Goal: Task Accomplishment & Management: Manage account settings

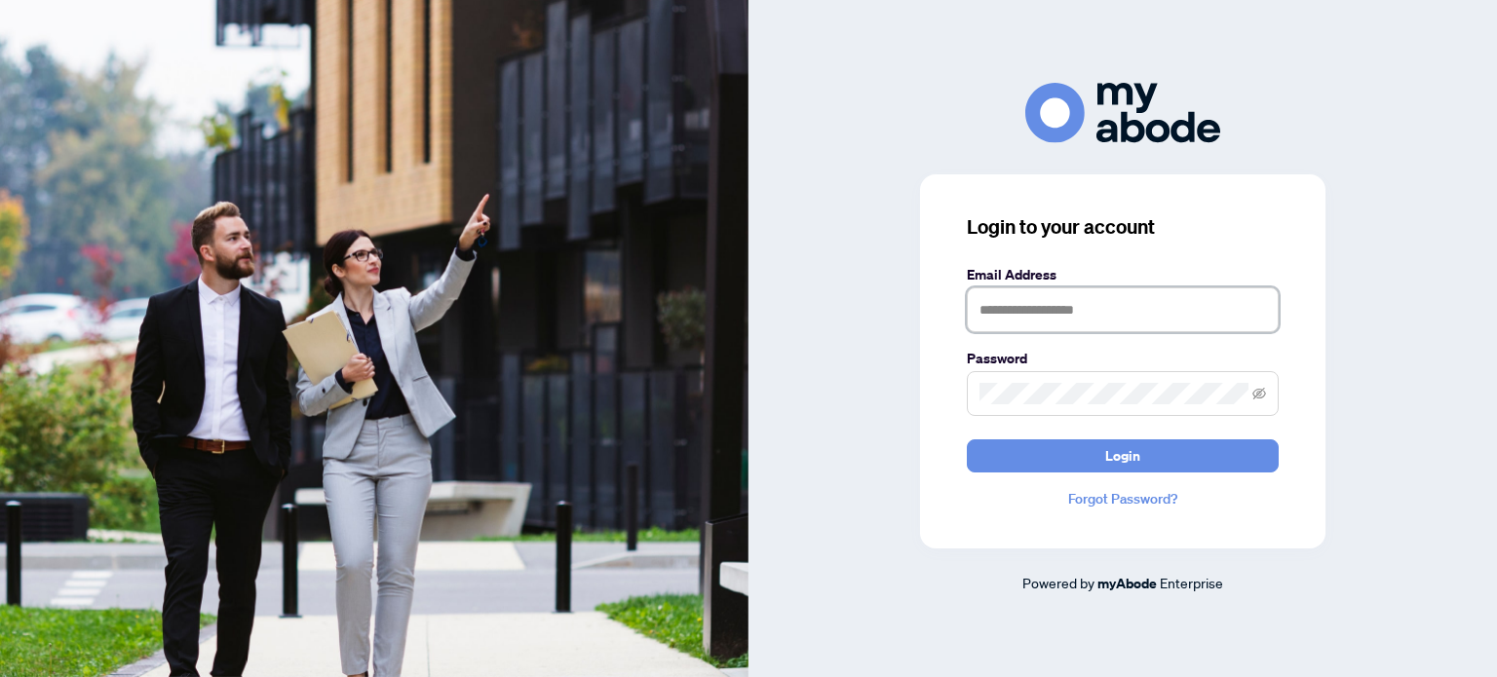
type input "**********"
click at [1154, 431] on form "**********" at bounding box center [1123, 368] width 312 height 209
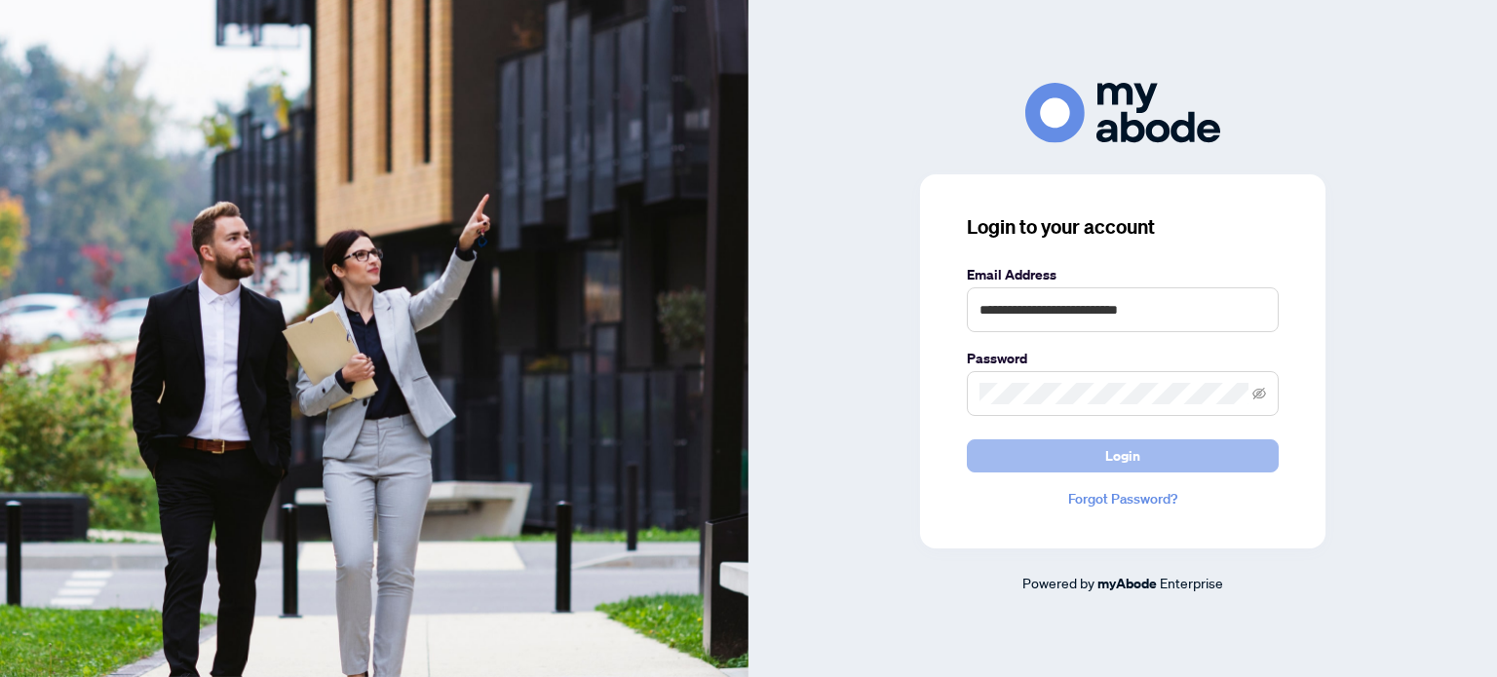
click at [1149, 445] on button "Login" at bounding box center [1123, 455] width 312 height 33
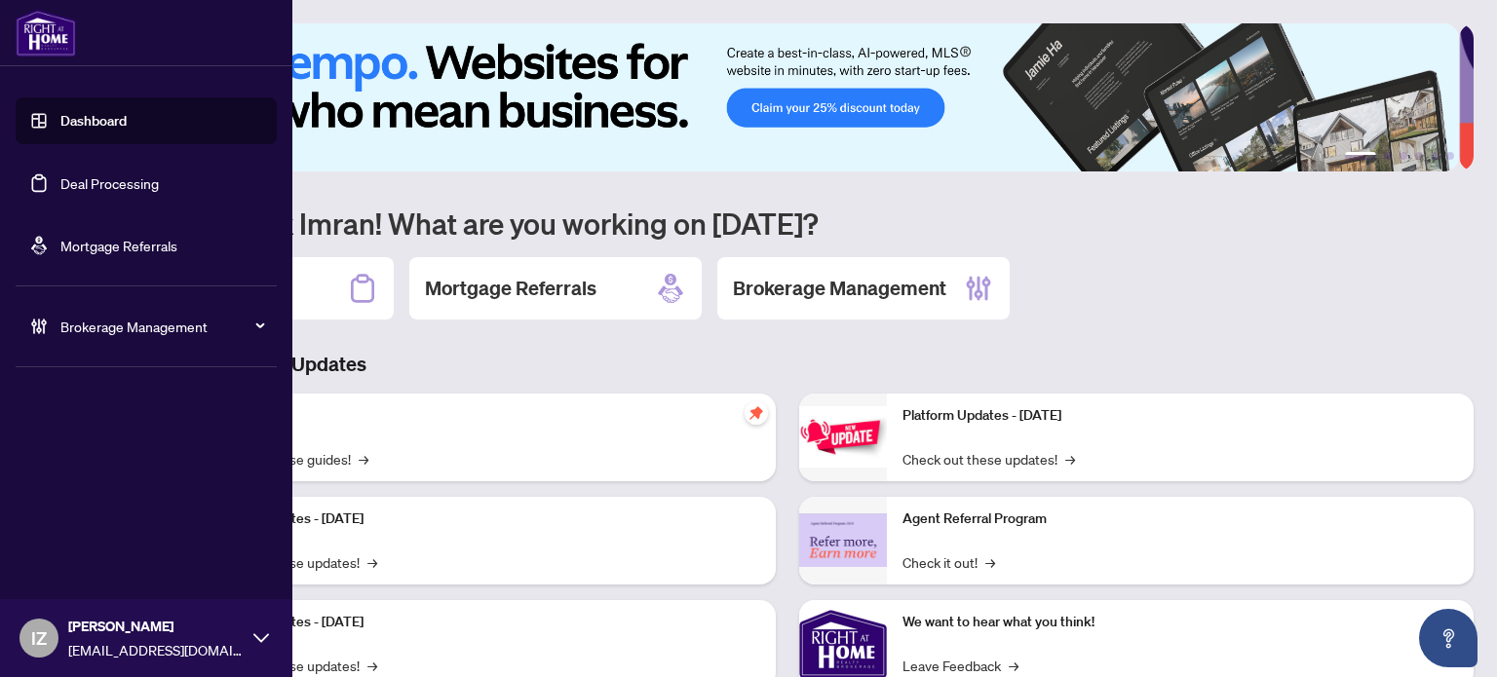
click at [71, 174] on link "Deal Processing" at bounding box center [109, 183] width 98 height 18
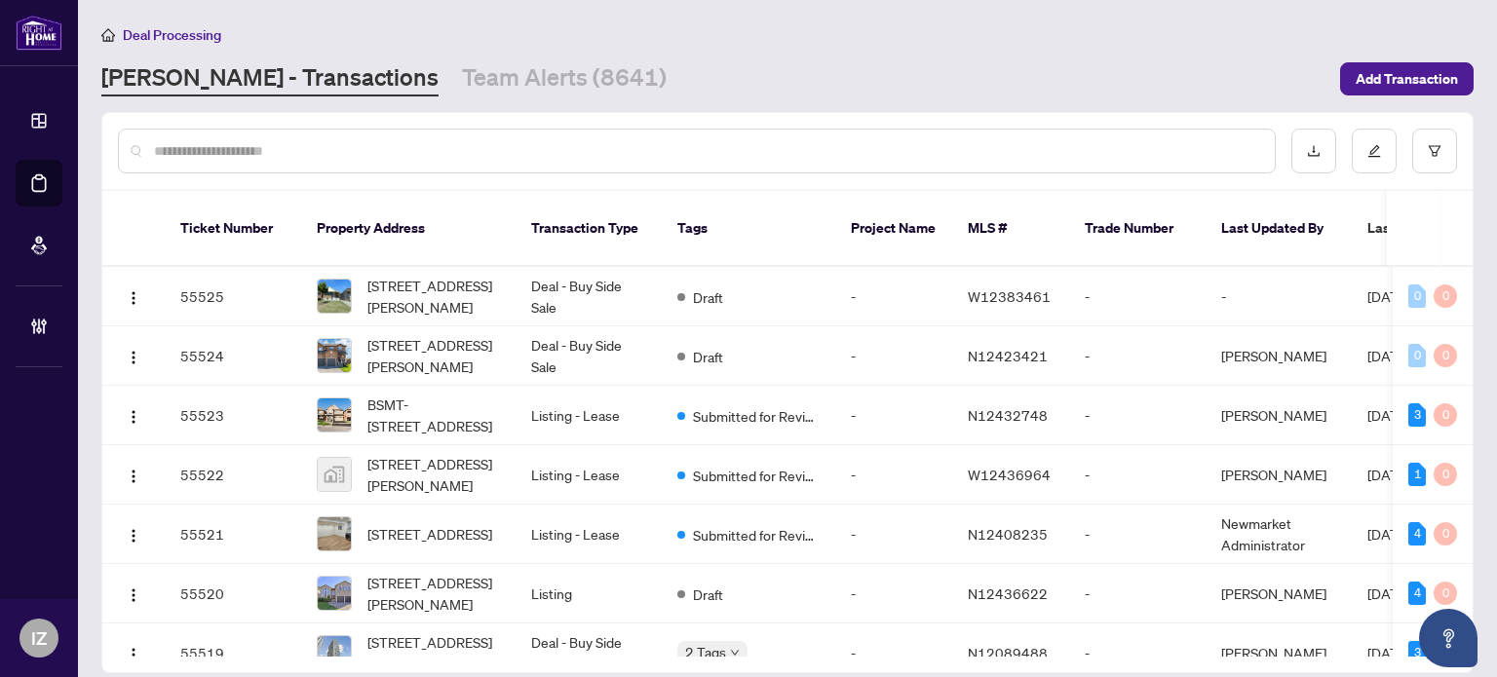
click at [313, 183] on div at bounding box center [787, 151] width 1370 height 76
click at [312, 174] on div at bounding box center [787, 151] width 1370 height 76
click at [310, 161] on div at bounding box center [697, 151] width 1158 height 45
click at [298, 161] on div at bounding box center [697, 151] width 1158 height 45
click at [291, 145] on input "text" at bounding box center [706, 150] width 1105 height 21
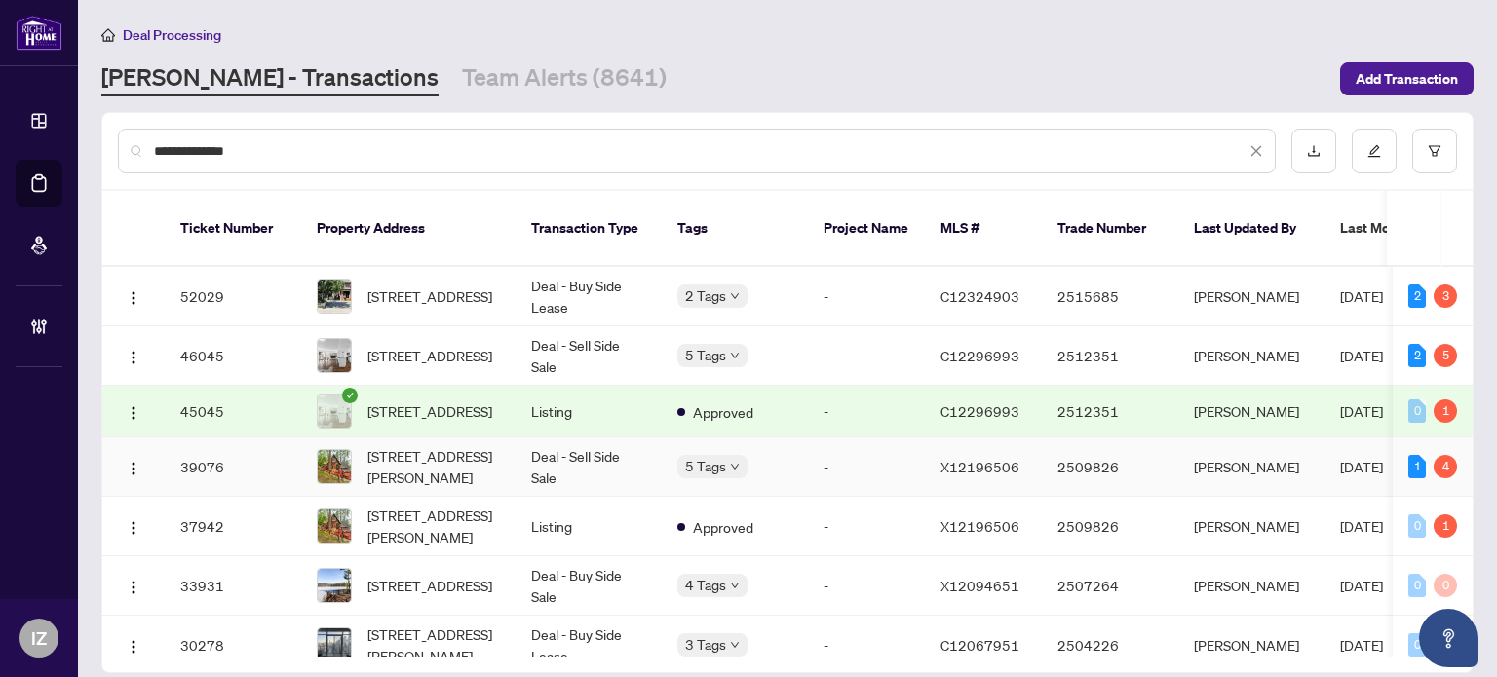
type input "**********"
click at [467, 345] on span "405-2191 Yonge St, Toronto, Ontario M4S 3H8, Canada" at bounding box center [429, 355] width 125 height 21
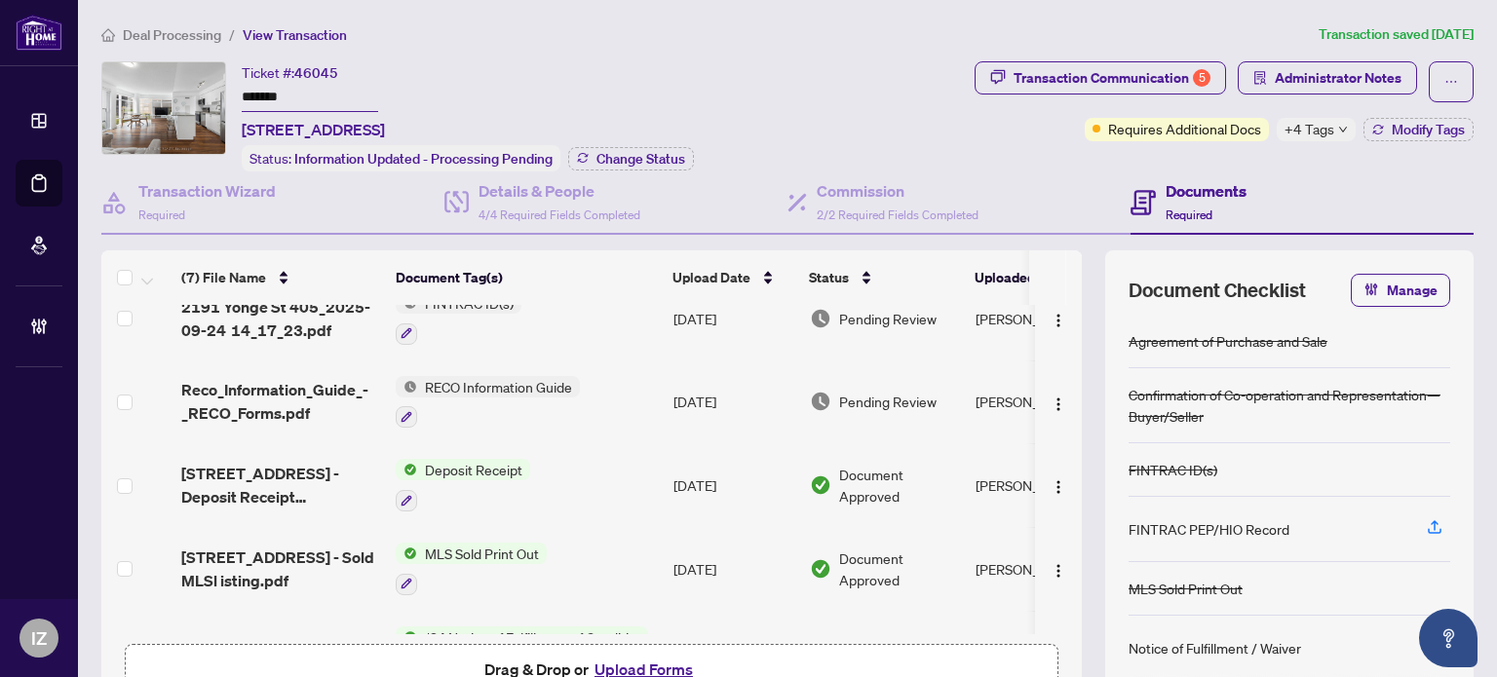
scroll to position [19, 0]
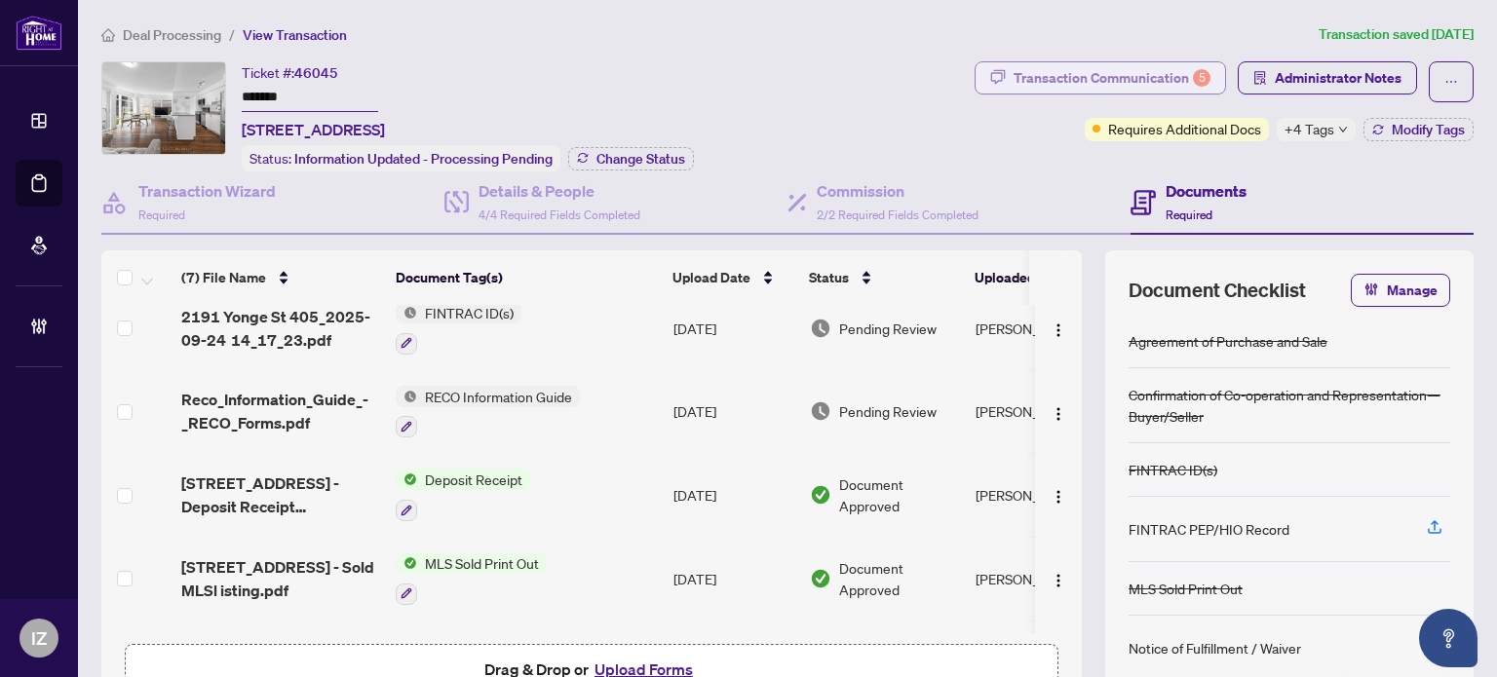
click at [1037, 65] on div "Transaction Communication 5" at bounding box center [1111, 77] width 197 height 31
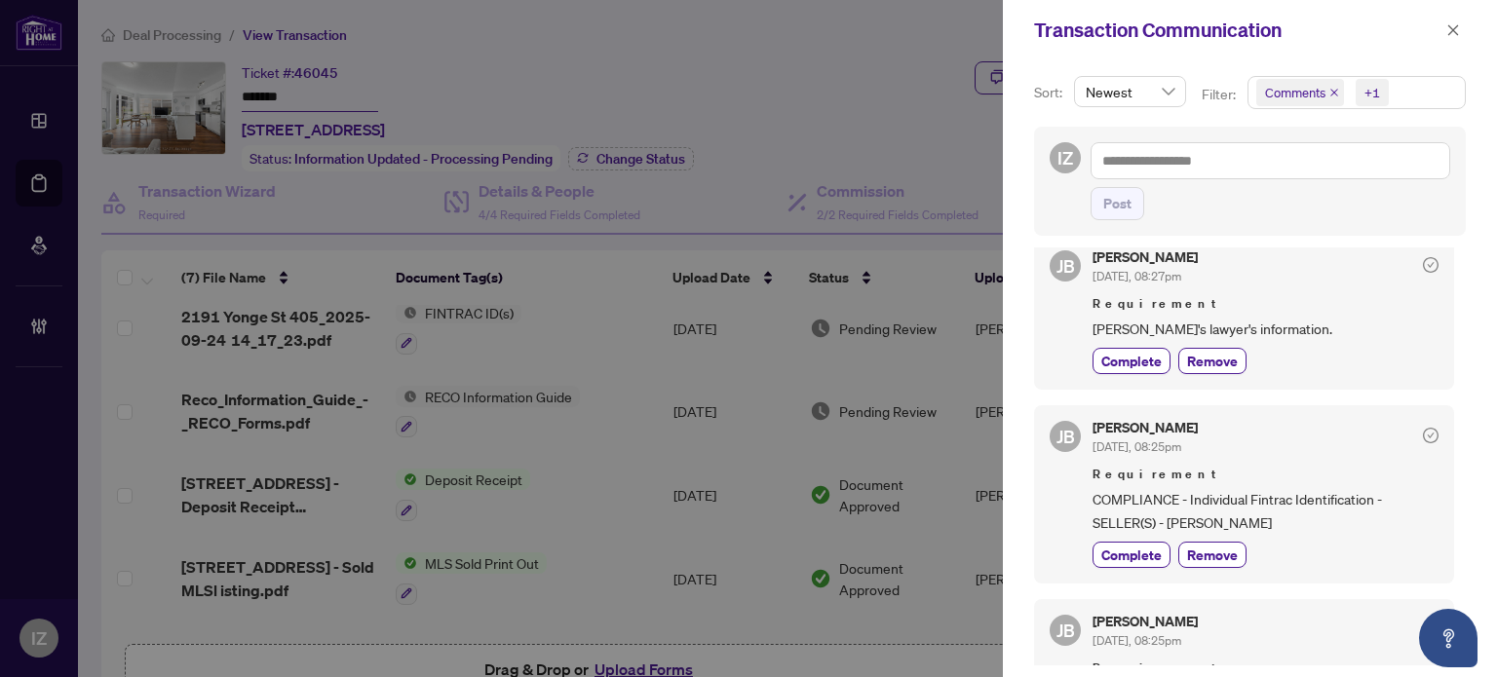
scroll to position [264, 0]
click at [1454, 26] on icon "close" at bounding box center [1453, 30] width 14 height 14
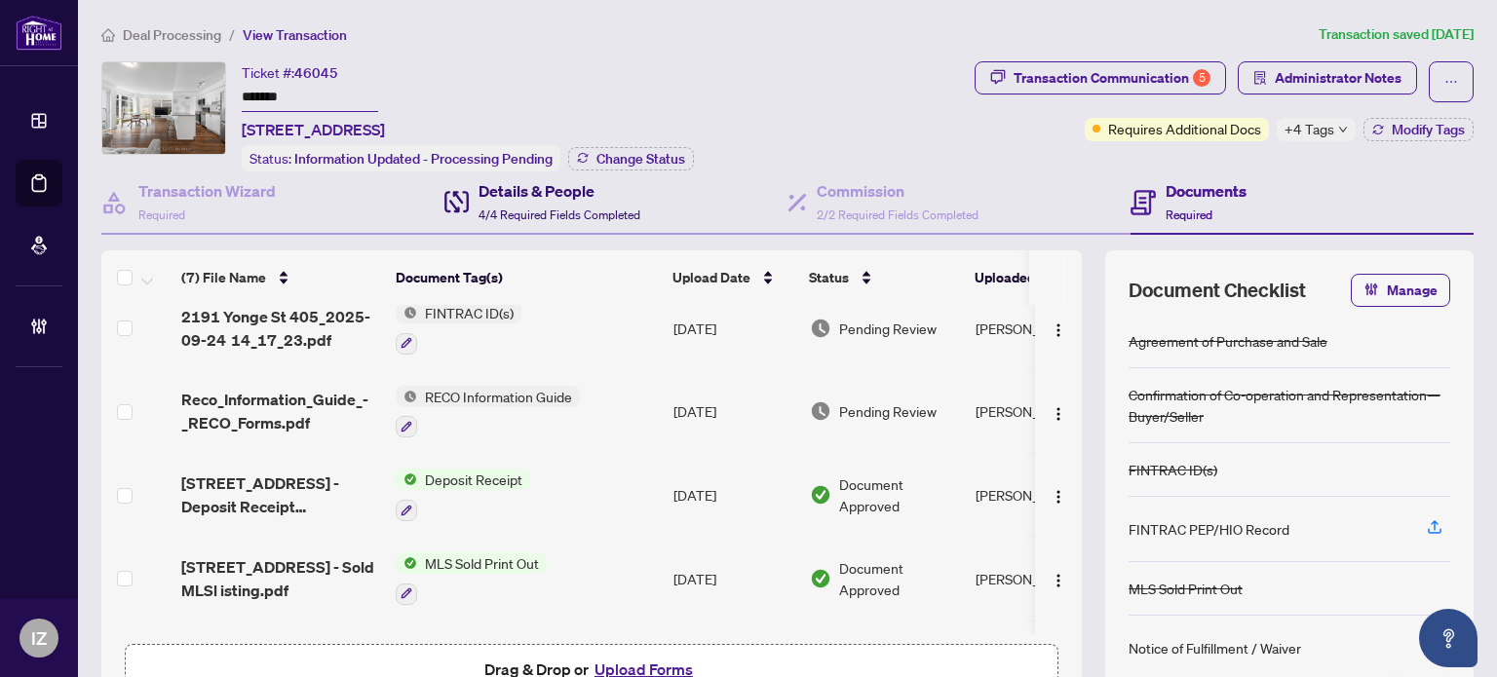
click at [548, 192] on h4 "Details & People" at bounding box center [559, 190] width 162 height 23
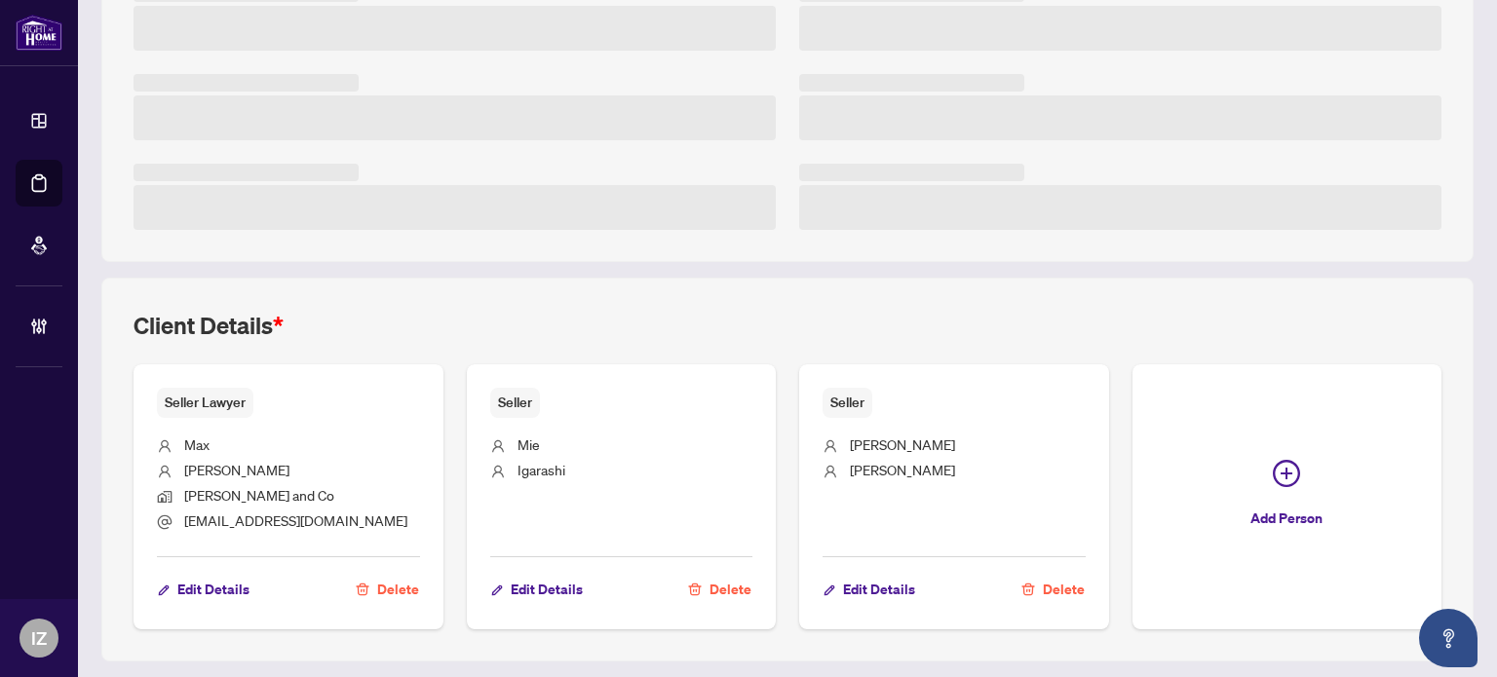
scroll to position [444, 0]
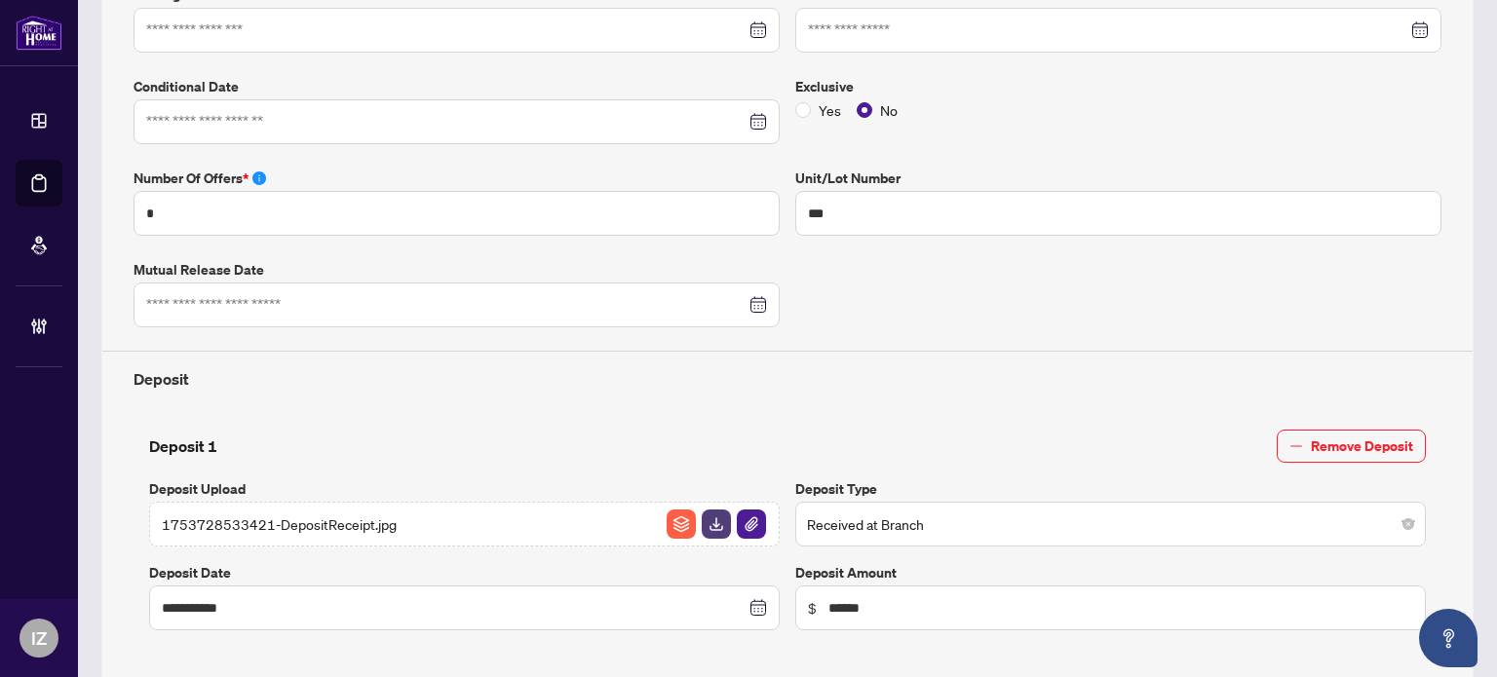
type input "**********"
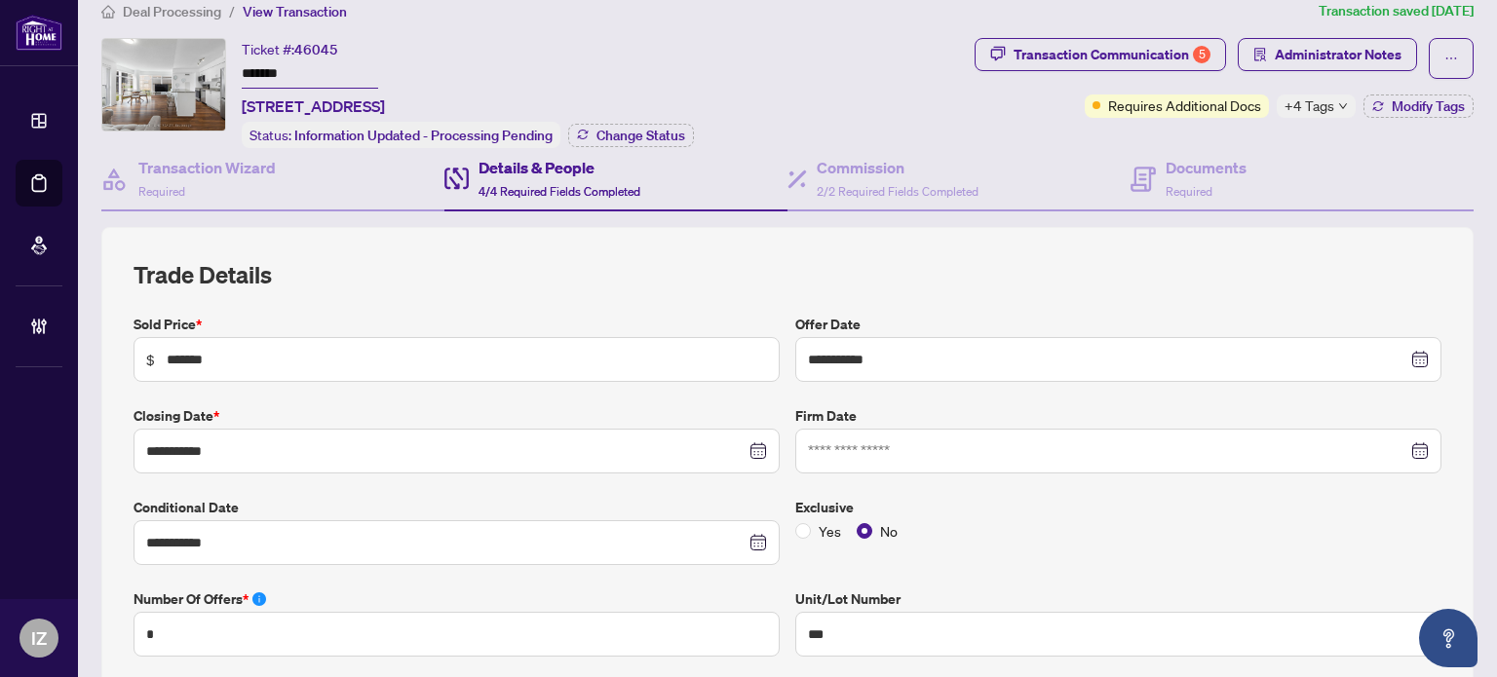
scroll to position [0, 0]
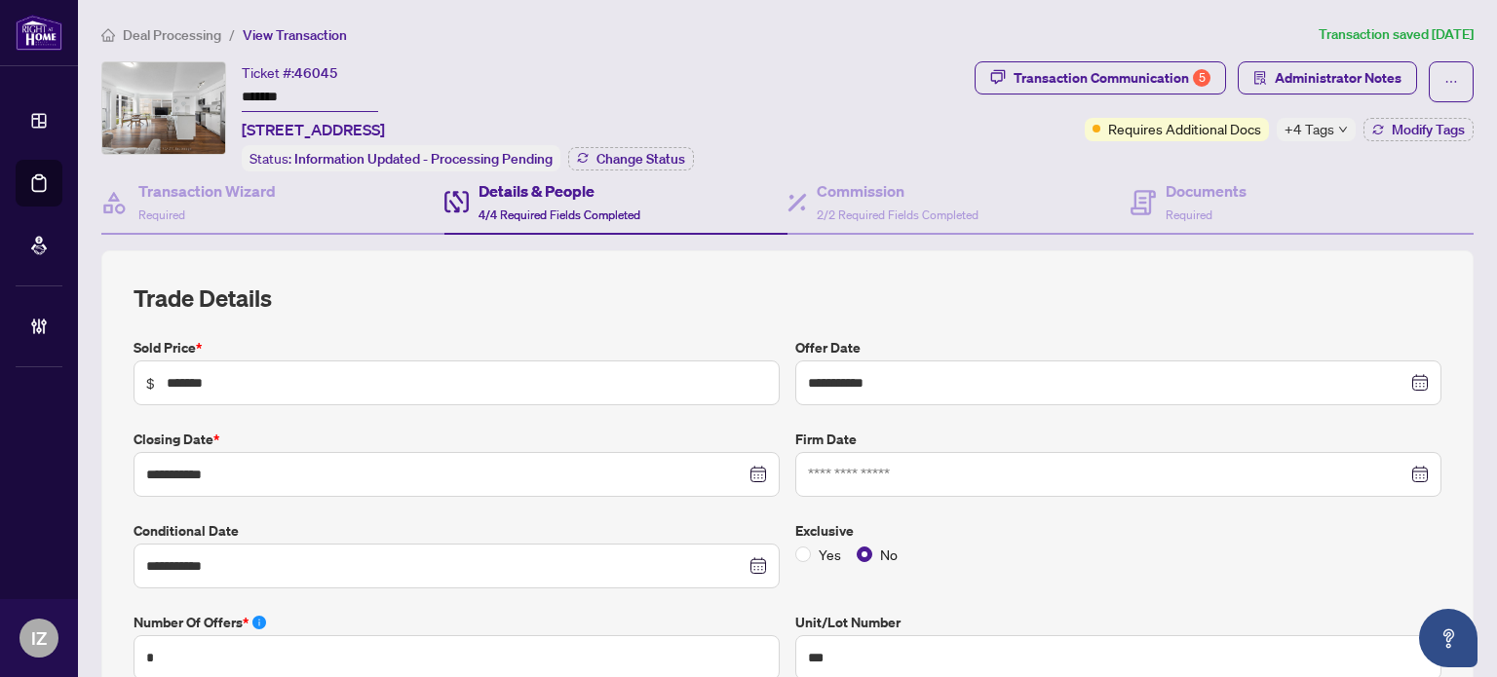
click at [769, 229] on div "Tab 2 of 4 Details & People 4/4 Required Fields Completed" at bounding box center [615, 203] width 343 height 63
click at [892, 193] on h4 "Commission" at bounding box center [898, 190] width 162 height 23
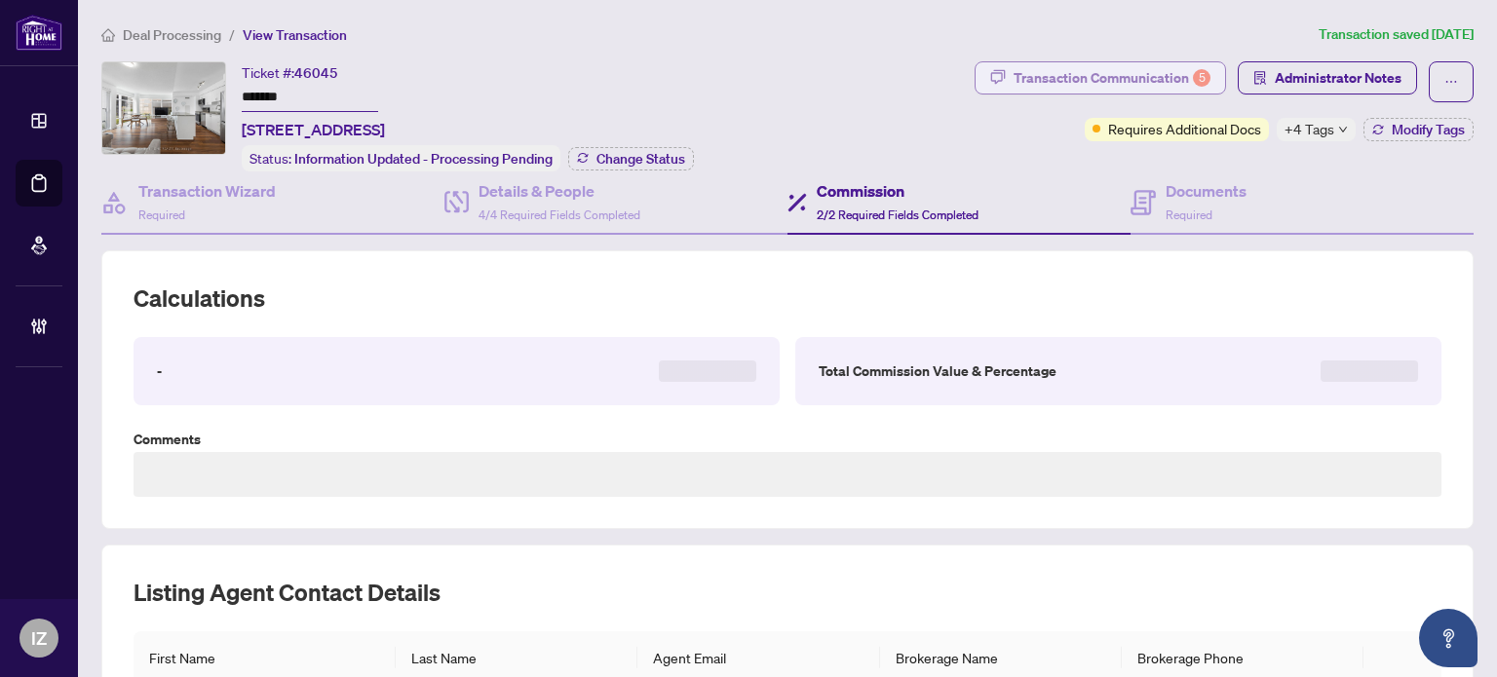
click at [1101, 92] on div "Transaction Communication 5" at bounding box center [1111, 77] width 197 height 31
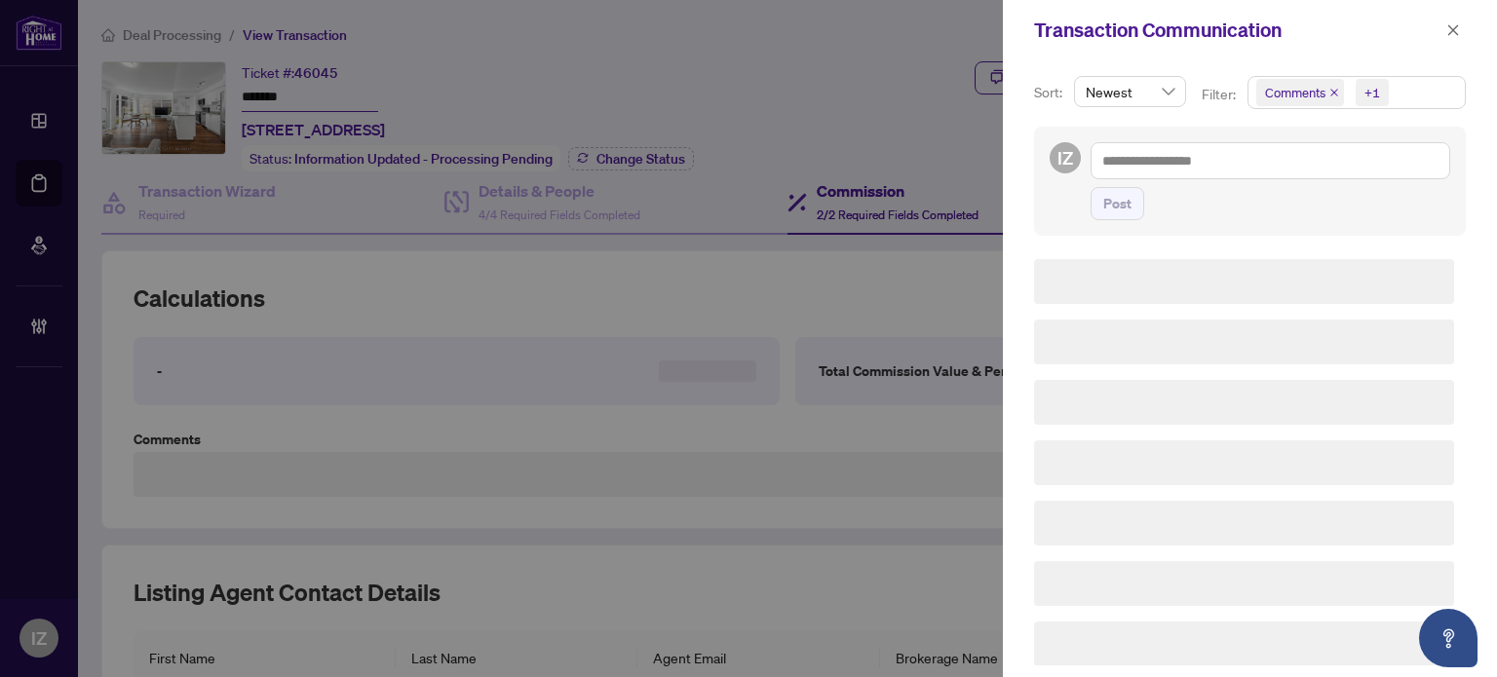
type textarea "**********"
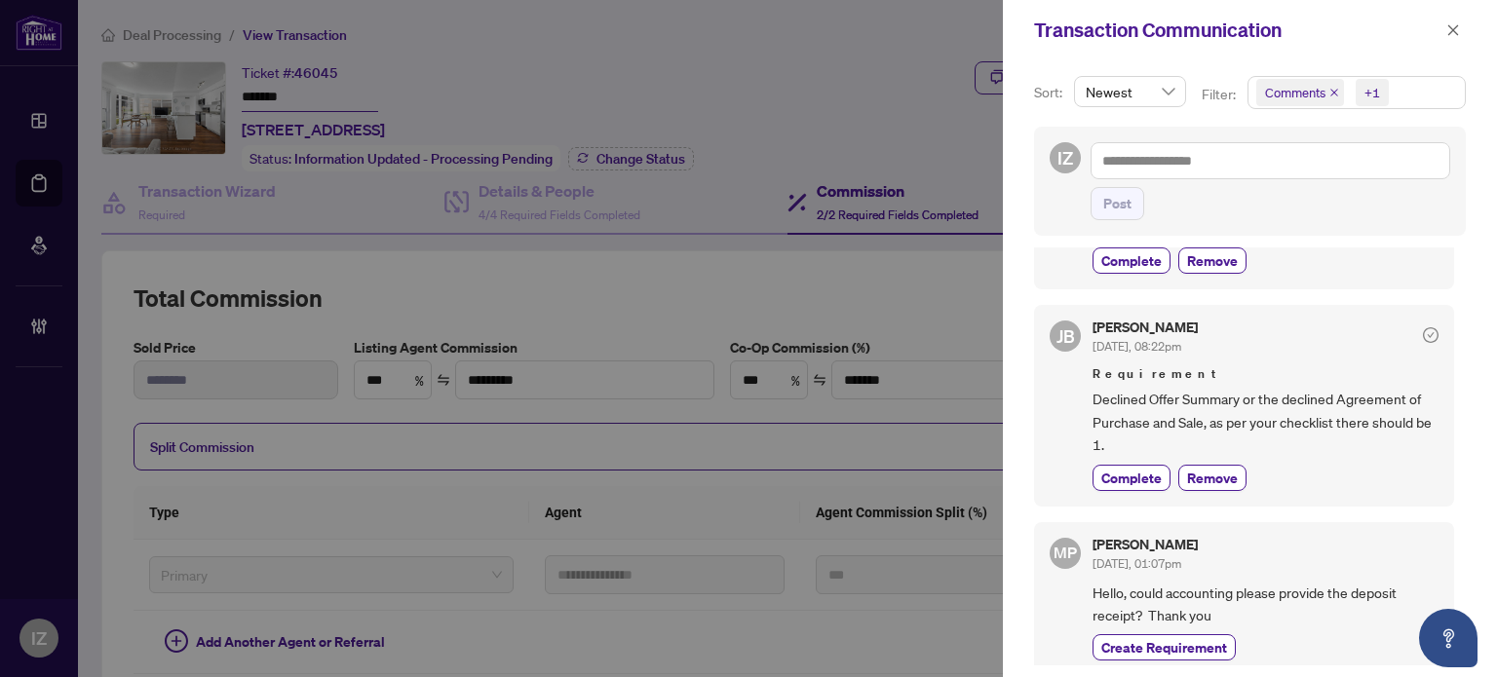
scroll to position [2, 0]
click at [1473, 24] on div "Transaction Communication" at bounding box center [1250, 30] width 494 height 60
click at [1468, 24] on div "Transaction Communication" at bounding box center [1250, 30] width 494 height 60
click at [1407, 101] on span "Comments +1" at bounding box center [1356, 92] width 216 height 31
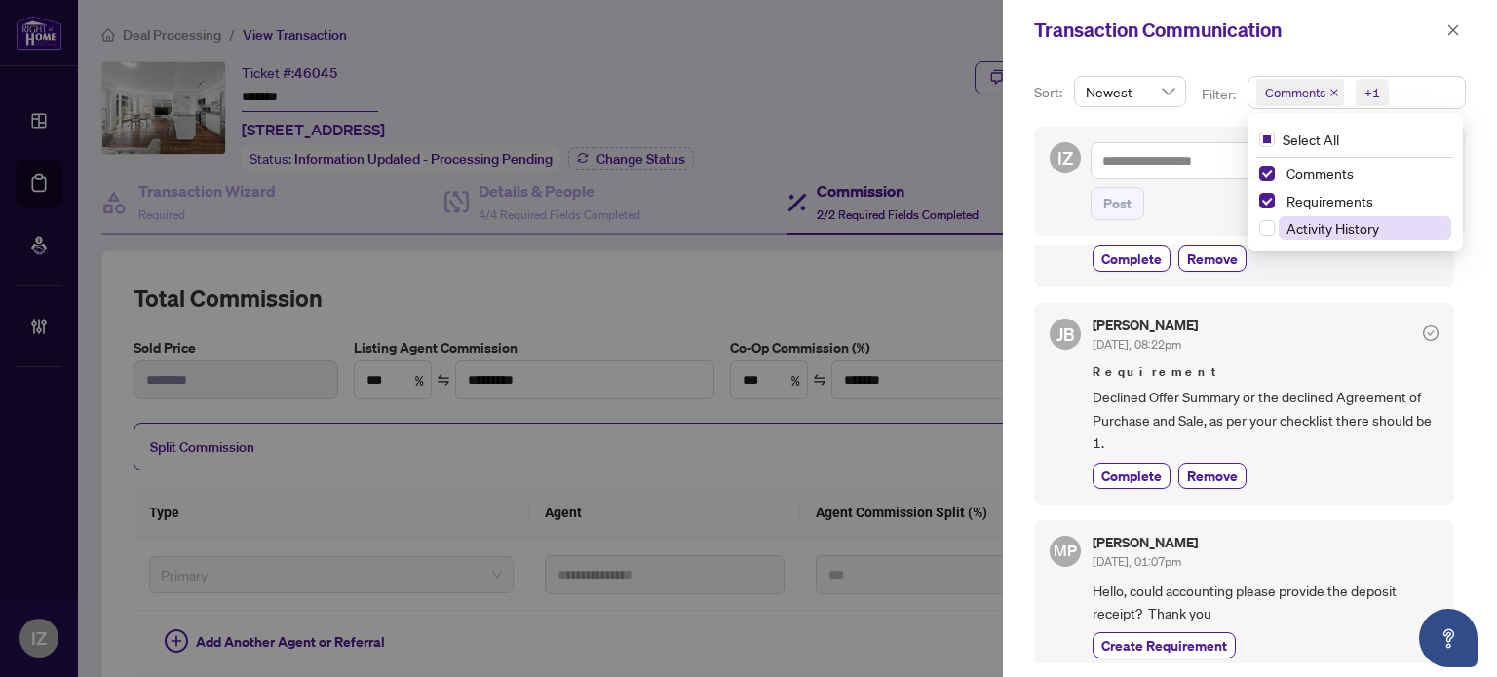
click at [1325, 231] on span "Activity History" at bounding box center [1332, 228] width 93 height 18
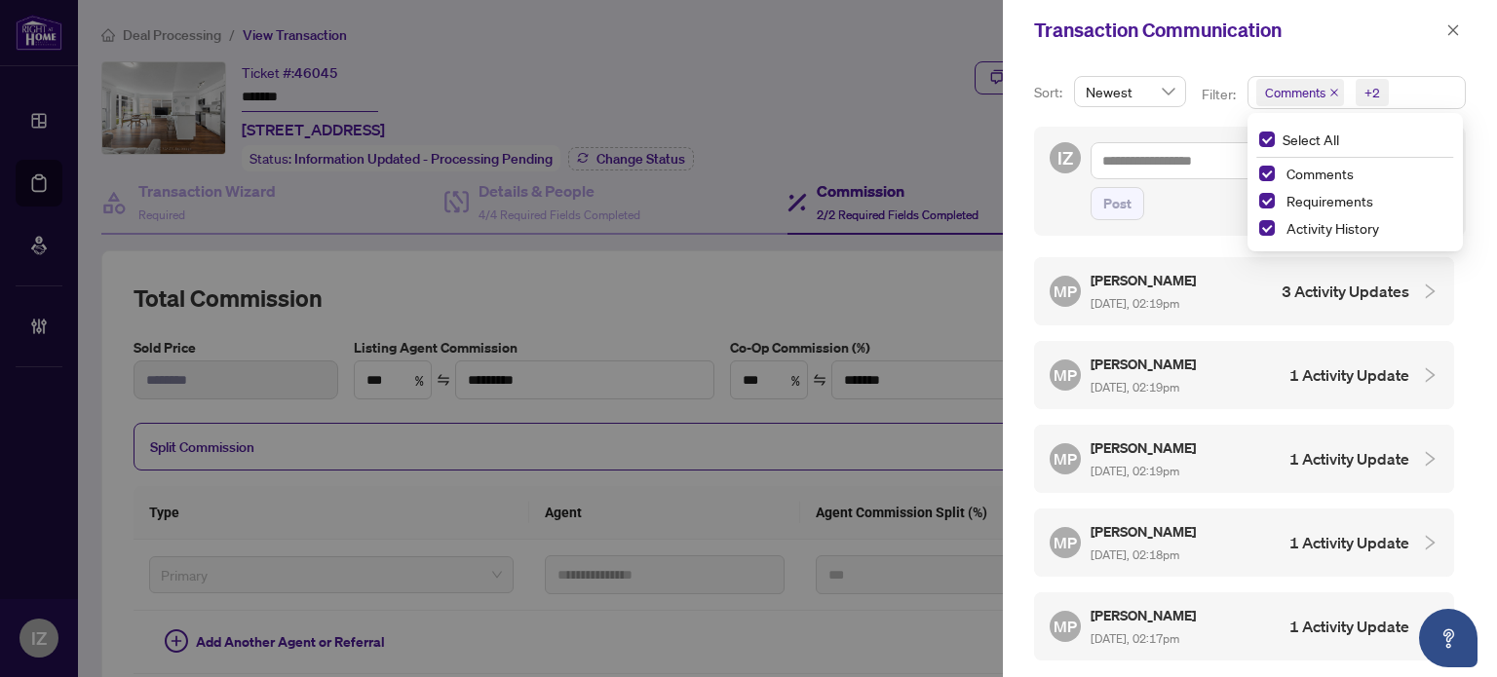
scroll to position [7, 0]
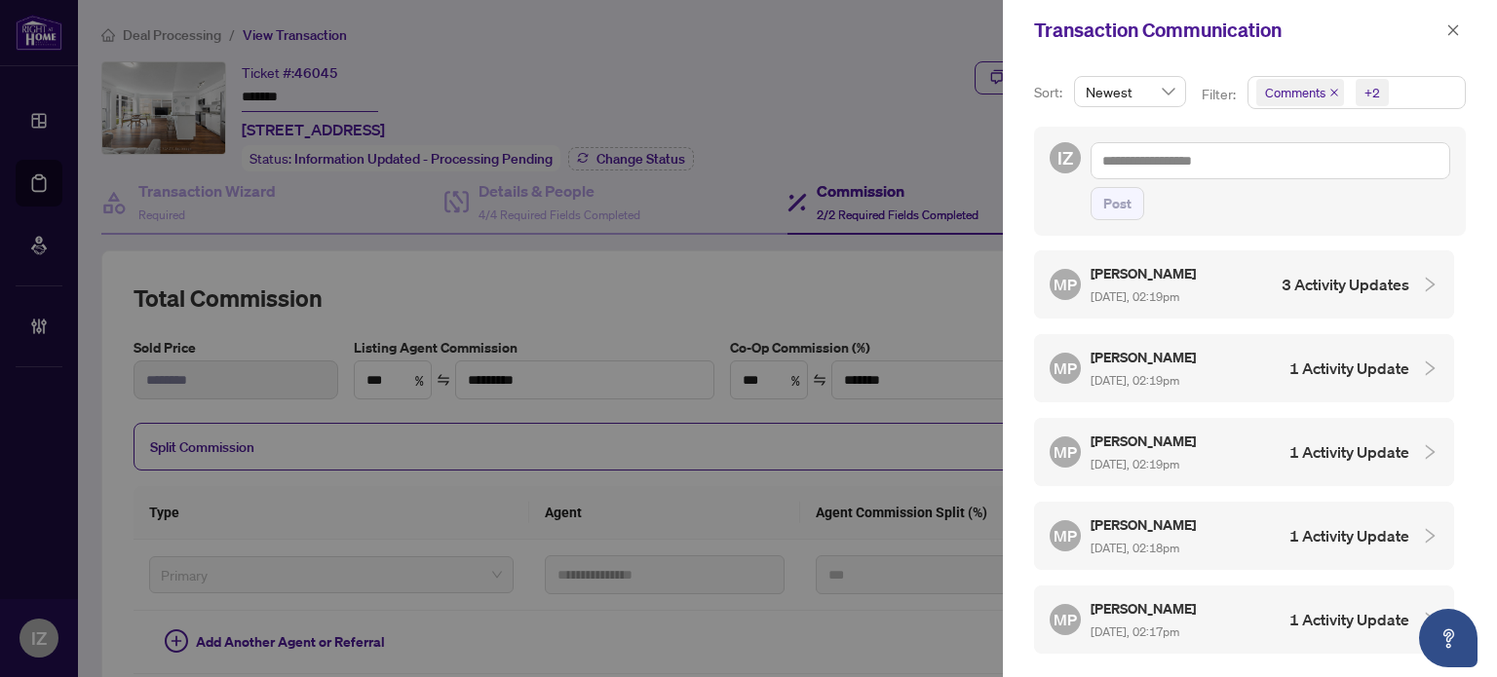
click at [1269, 368] on div "MP Michael Perkins Sep/24/2025, 02:19pm 1 Activity Update" at bounding box center [1229, 368] width 360 height 45
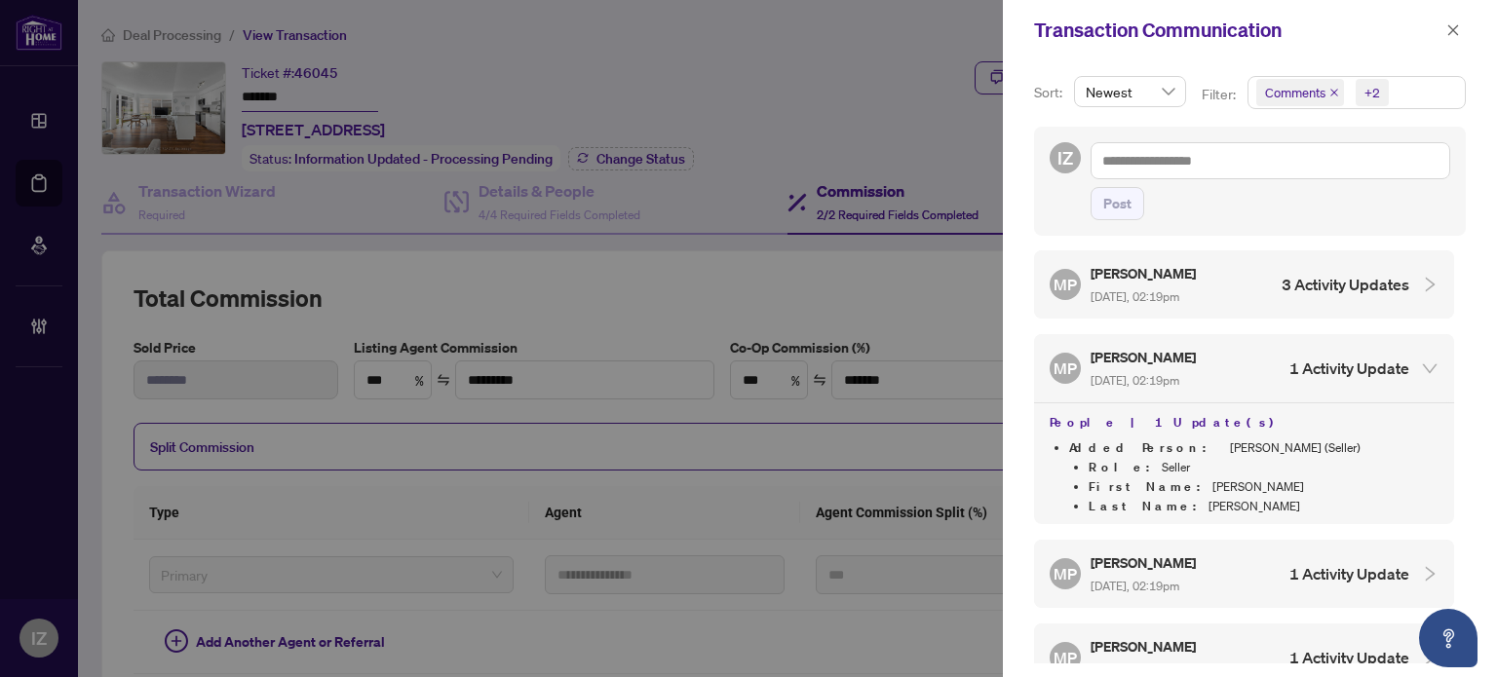
click at [1243, 268] on div "MP Michael Perkins Sep/24/2025, 02:19pm 3 Activity Updates" at bounding box center [1229, 284] width 360 height 45
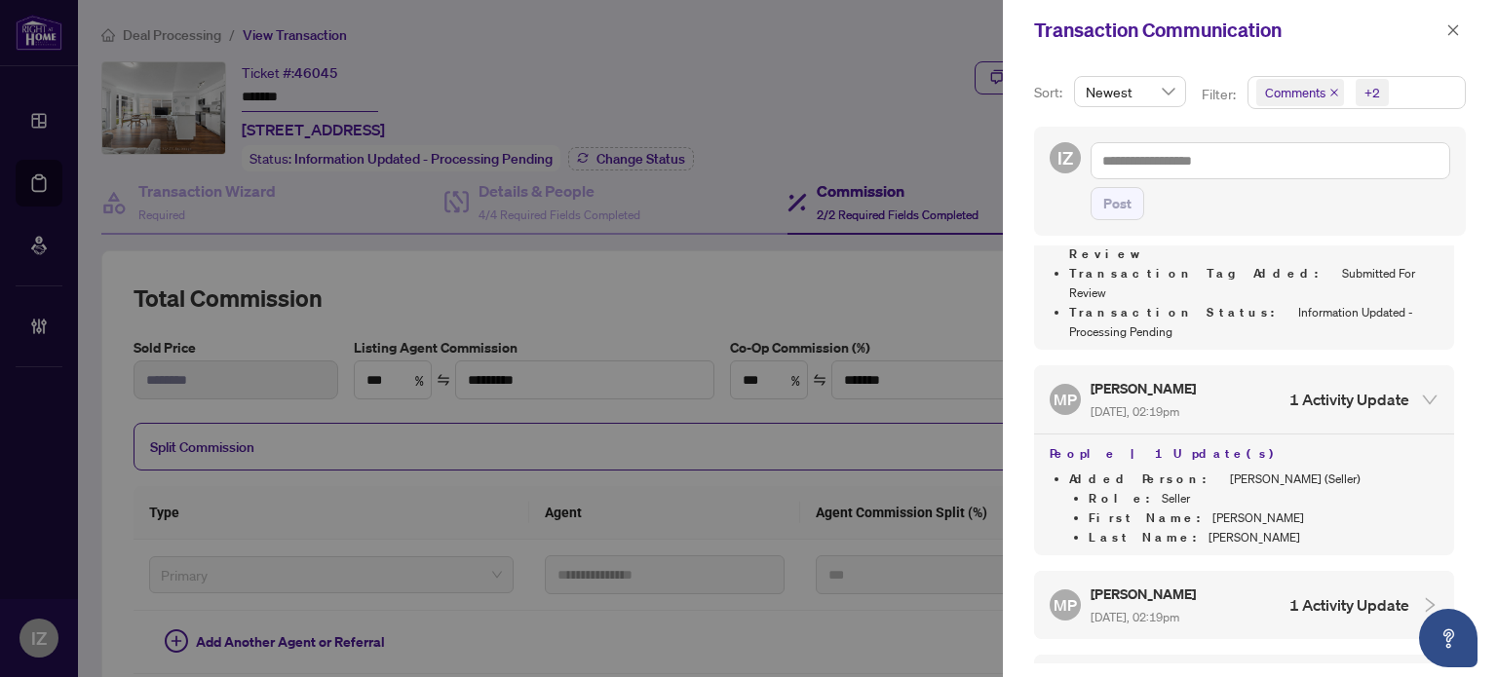
scroll to position [146, 0]
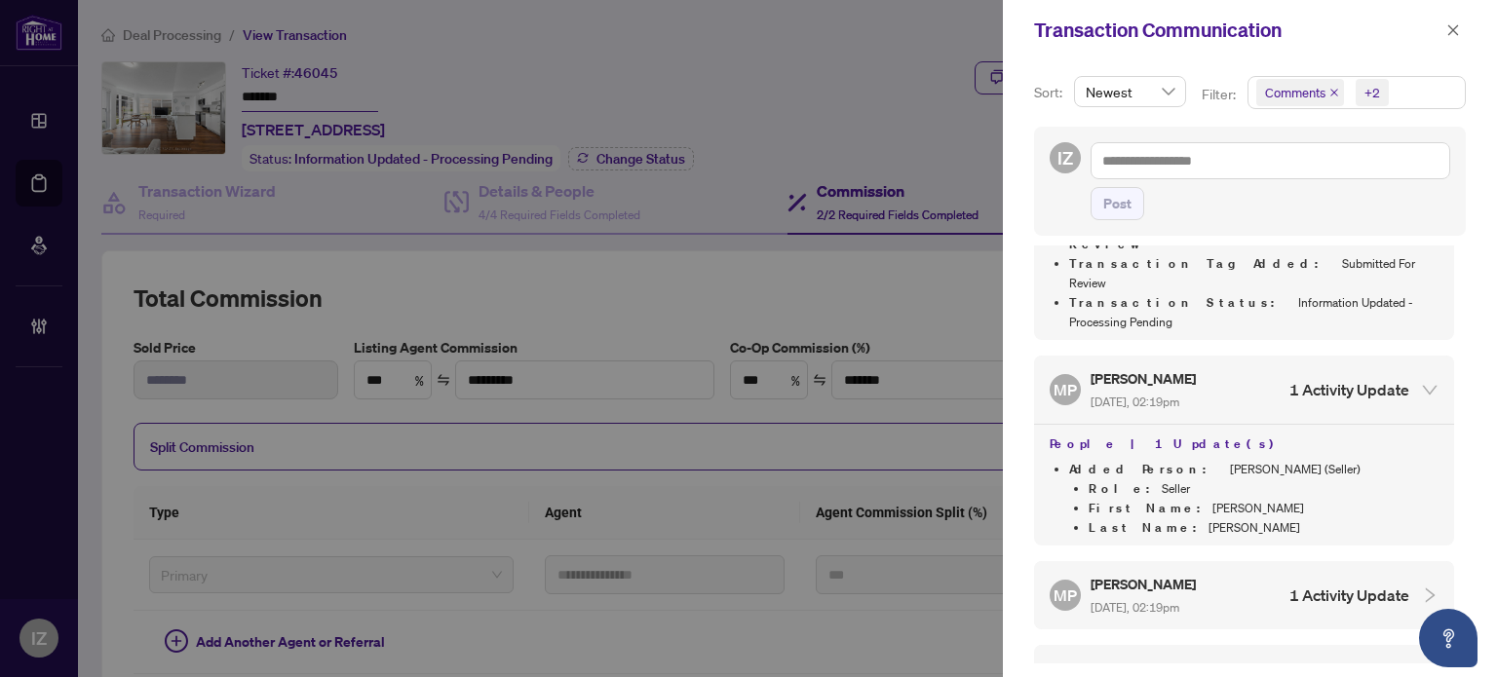
click at [1223, 573] on div "MP Michael Perkins Sep/24/2025, 02:19pm 1 Activity Update" at bounding box center [1229, 595] width 360 height 45
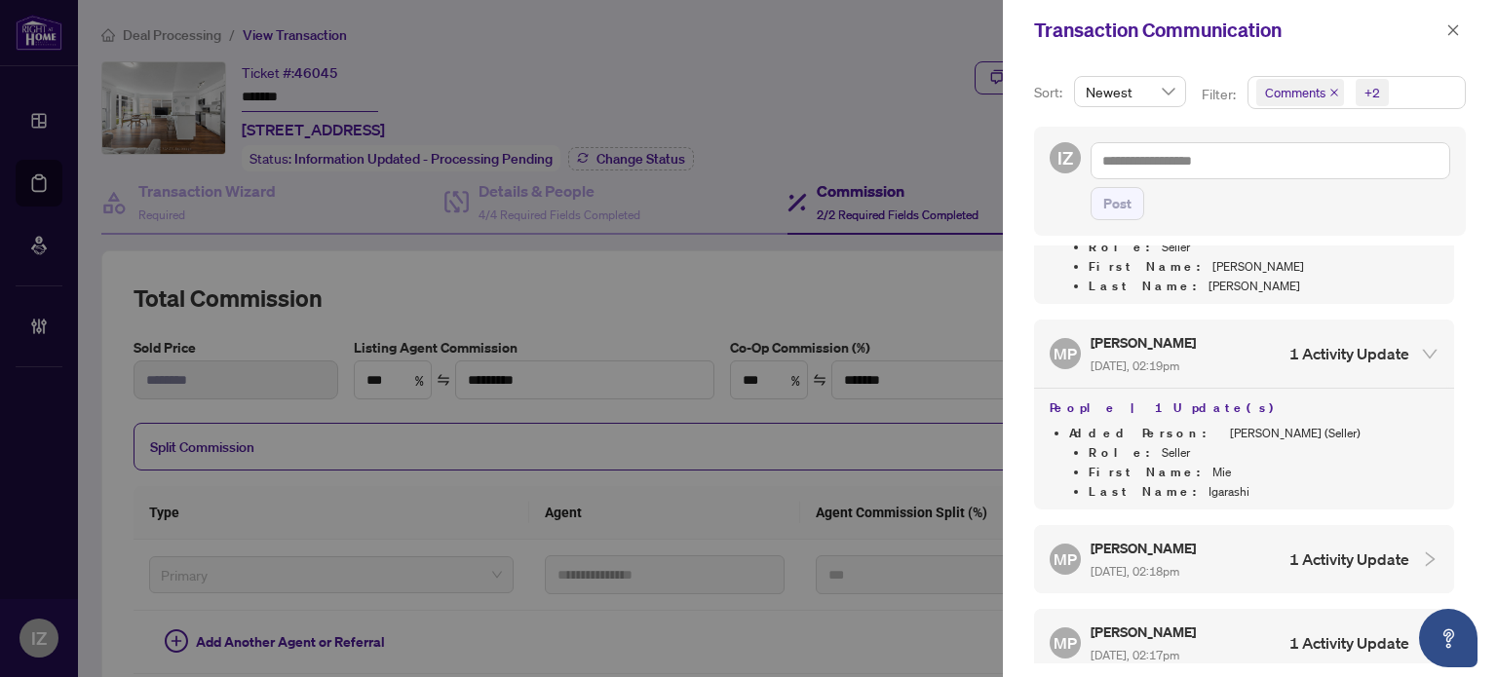
click at [1223, 537] on div "MP Michael Perkins Sep/24/2025, 02:18pm 1 Activity Update" at bounding box center [1229, 559] width 360 height 45
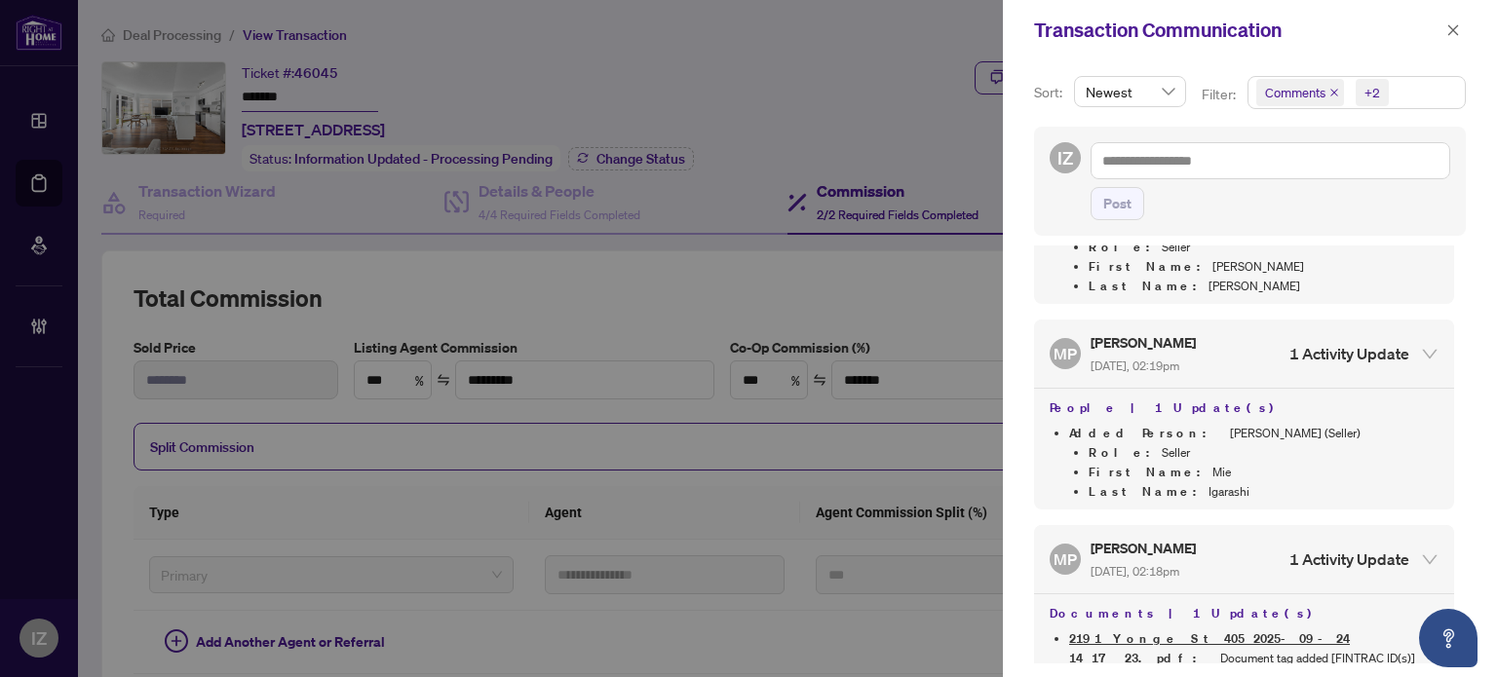
scroll to position [589, 0]
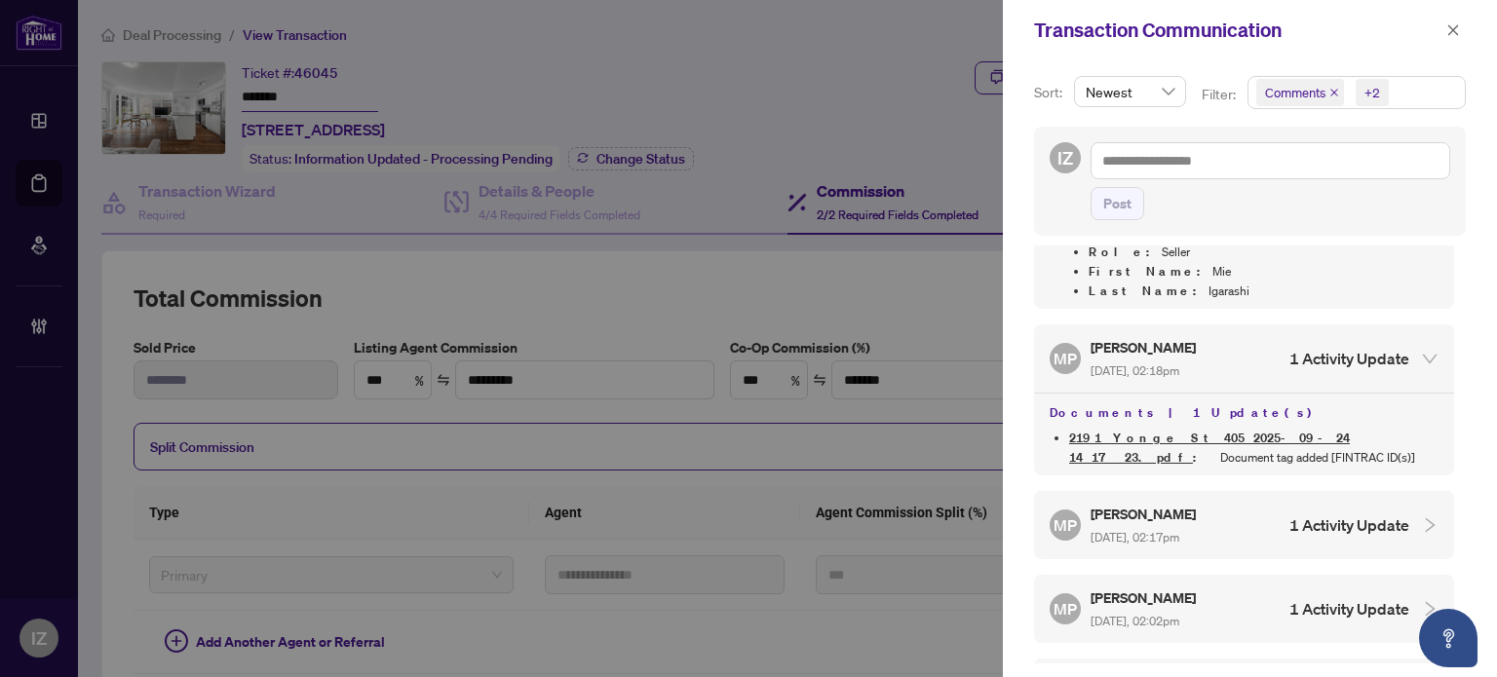
click at [1220, 503] on div "MP Michael Perkins Sep/24/2025, 02:17pm 1 Activity Update" at bounding box center [1229, 525] width 360 height 45
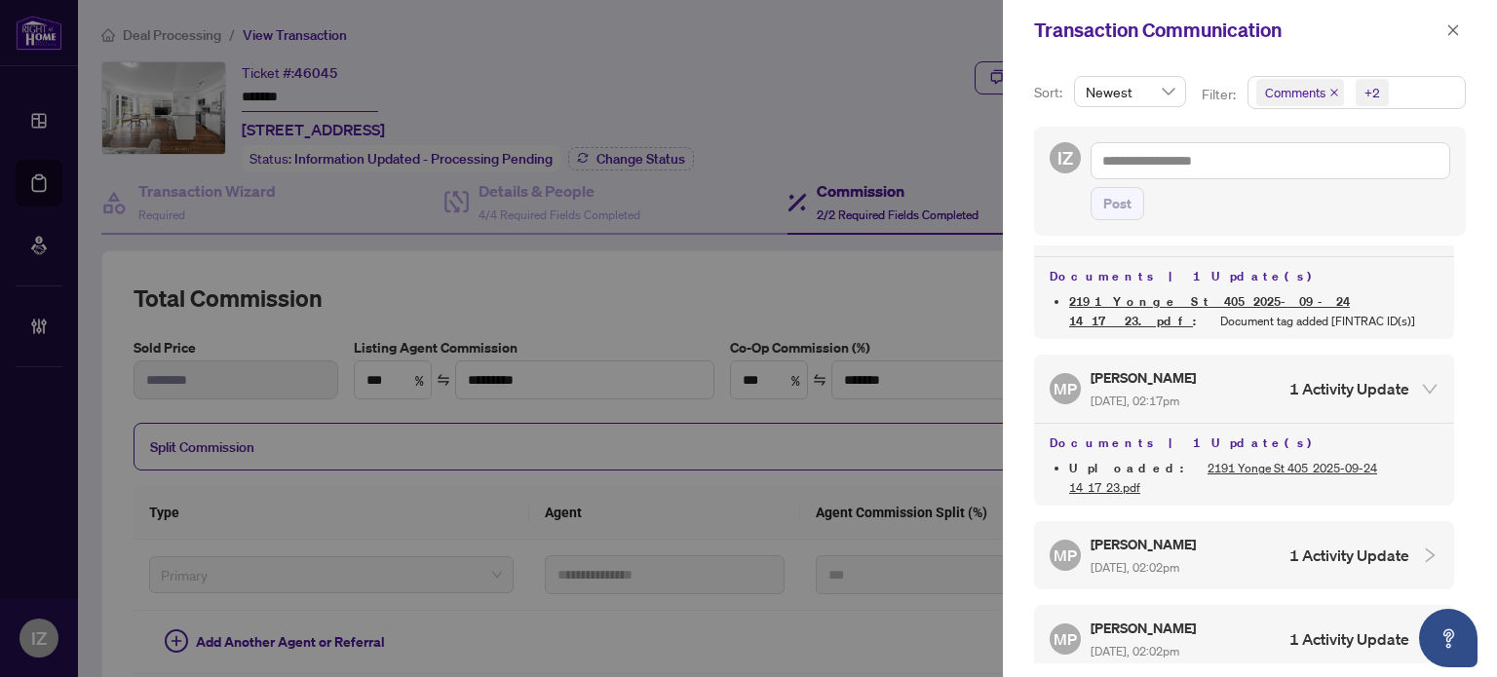
click at [1220, 533] on div "MP Michael Perkins Sep/24/2025, 02:02pm 1 Activity Update" at bounding box center [1229, 555] width 360 height 45
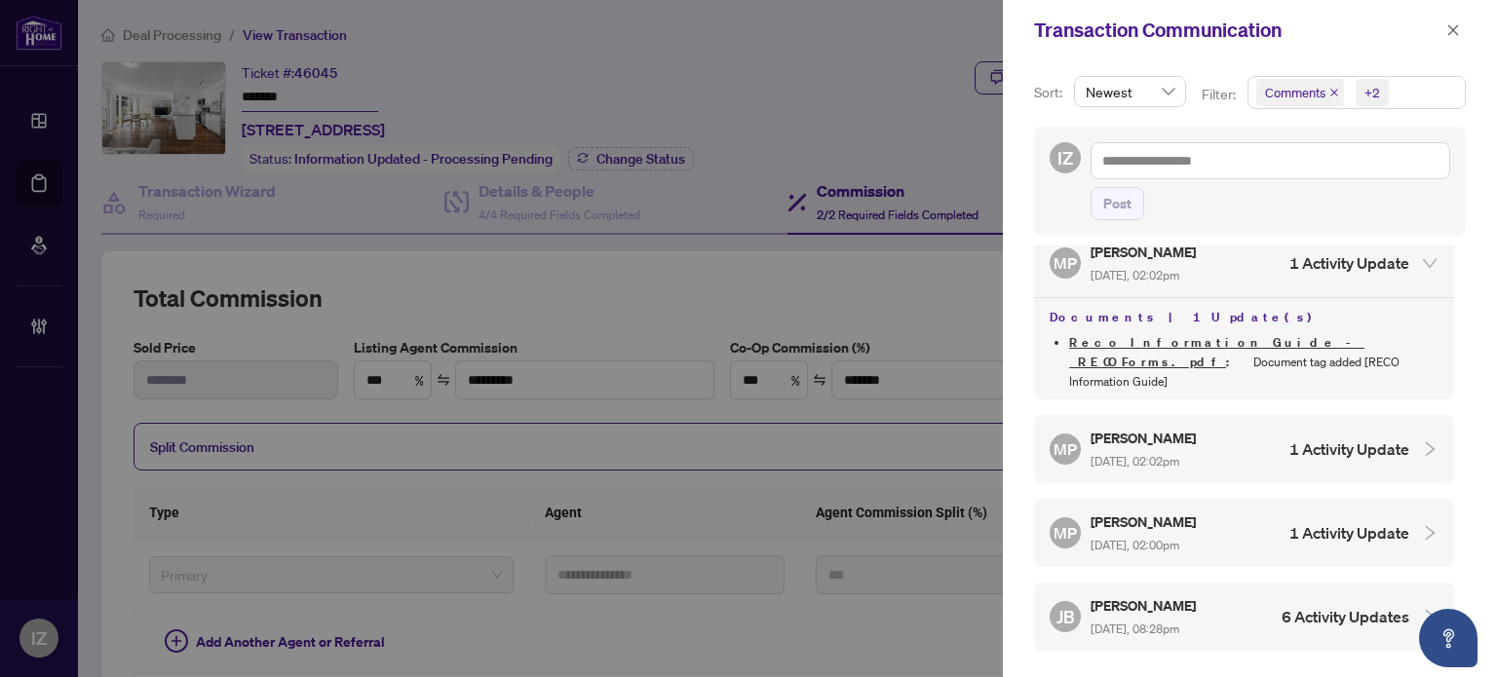
scroll to position [1019, 0]
click at [1199, 509] on h5 "Michael Perkins" at bounding box center [1144, 520] width 108 height 22
